Goal: Information Seeking & Learning: Learn about a topic

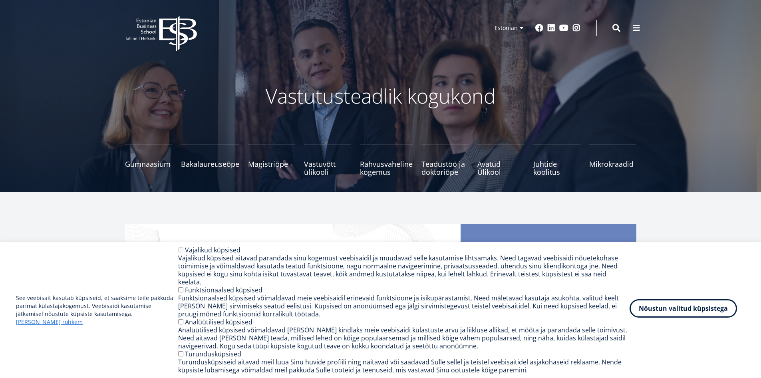
click at [676, 314] on button "Nõustun valitud küpsistega" at bounding box center [684, 308] width 108 height 18
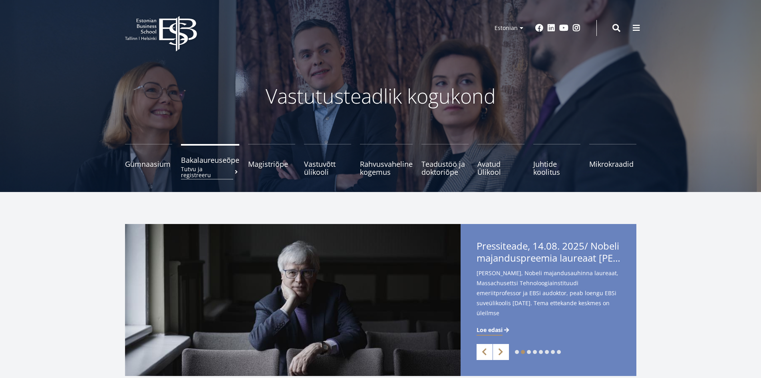
click at [214, 161] on span "Bakalaureuseõpe Tutvu ja registreeru" at bounding box center [210, 160] width 58 height 8
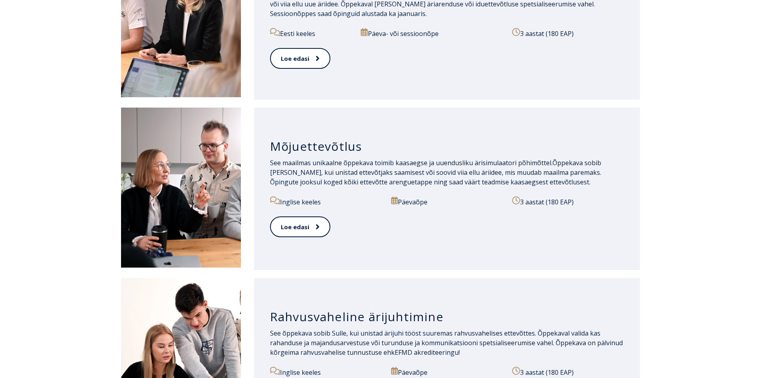
scroll to position [520, 0]
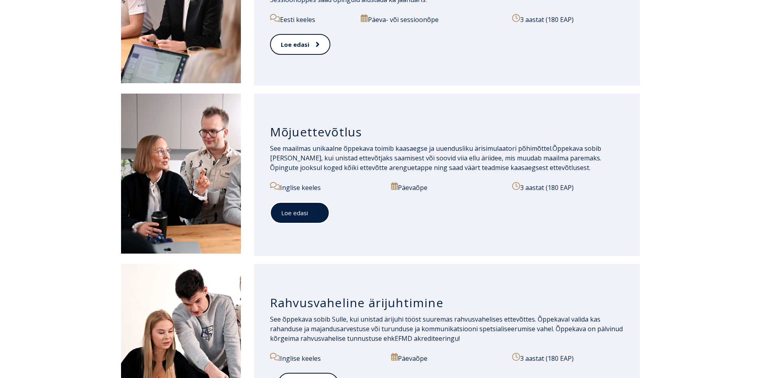
click at [302, 214] on link "Loe edasi" at bounding box center [300, 213] width 60 height 22
